Goal: Transaction & Acquisition: Subscribe to service/newsletter

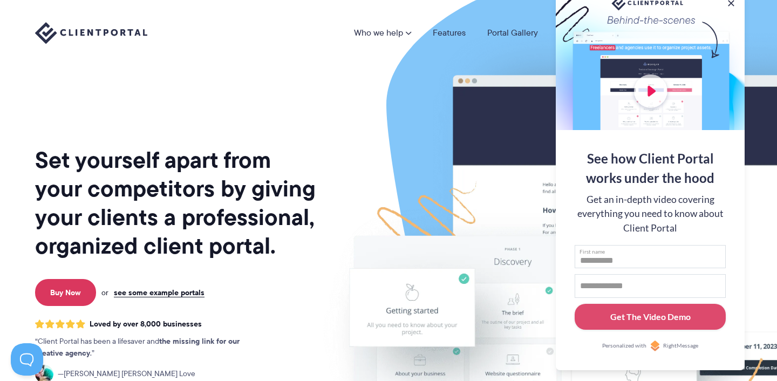
click at [603, 254] on input "First name" at bounding box center [650, 257] width 151 height 24
type input "****"
type input "**********"
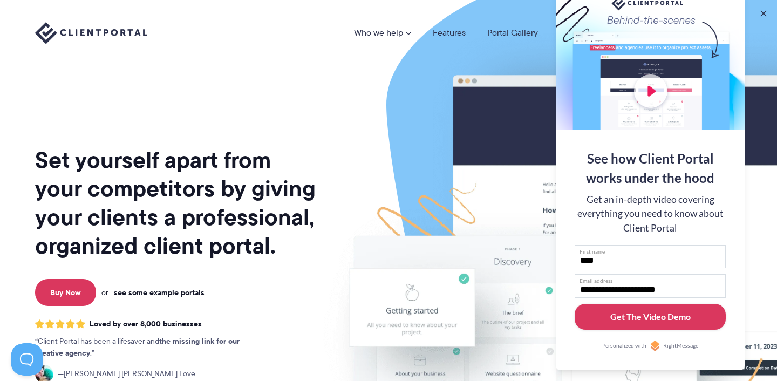
click at [653, 321] on div "Get The Video Demo" at bounding box center [650, 316] width 80 height 13
